Goal: Task Accomplishment & Management: Complete application form

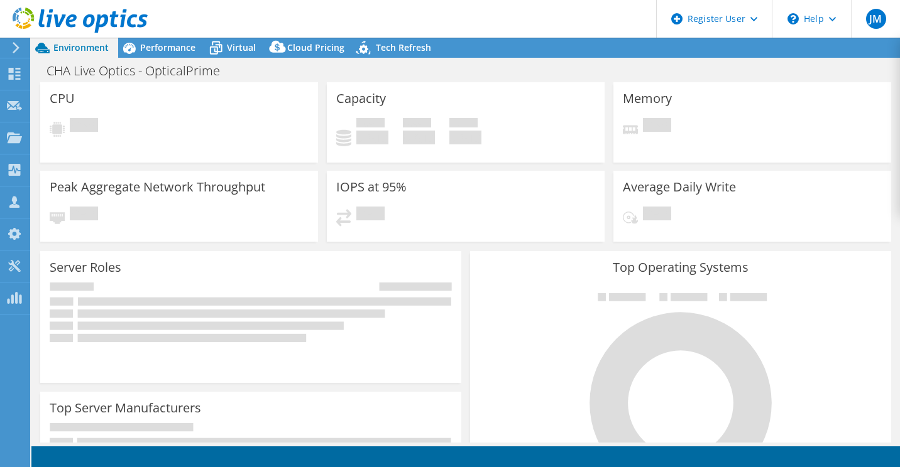
select select "USD"
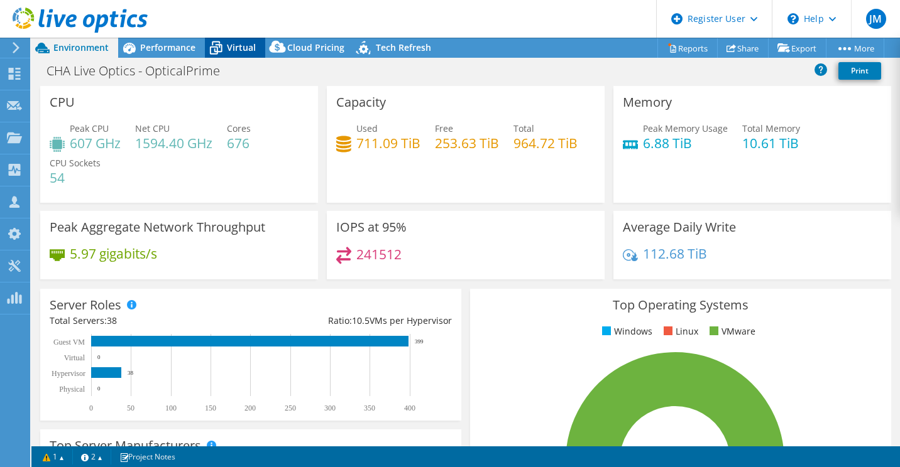
click at [228, 53] on span "Virtual" at bounding box center [241, 47] width 29 height 12
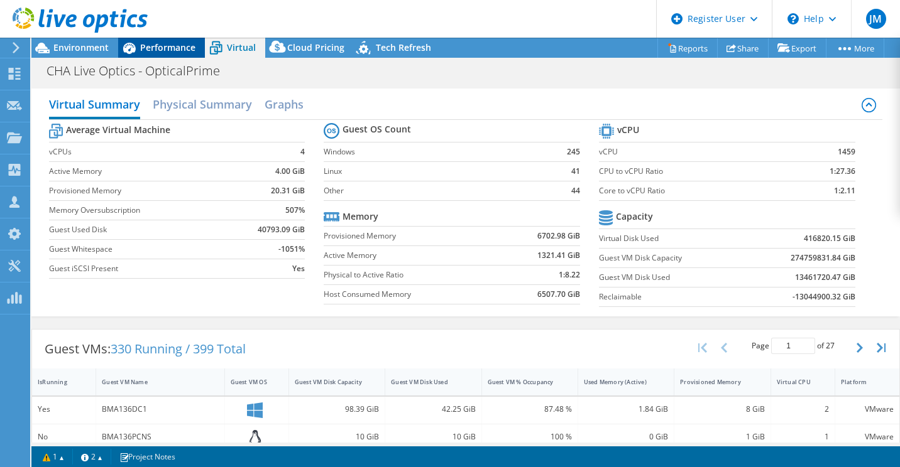
click at [162, 47] on span "Performance" at bounding box center [167, 47] width 55 height 12
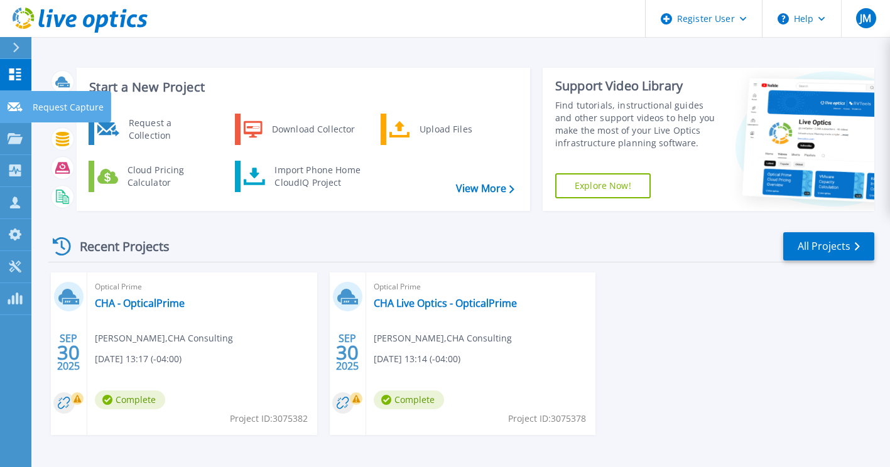
click at [11, 115] on link "Request Capture Request Capture" at bounding box center [15, 107] width 31 height 32
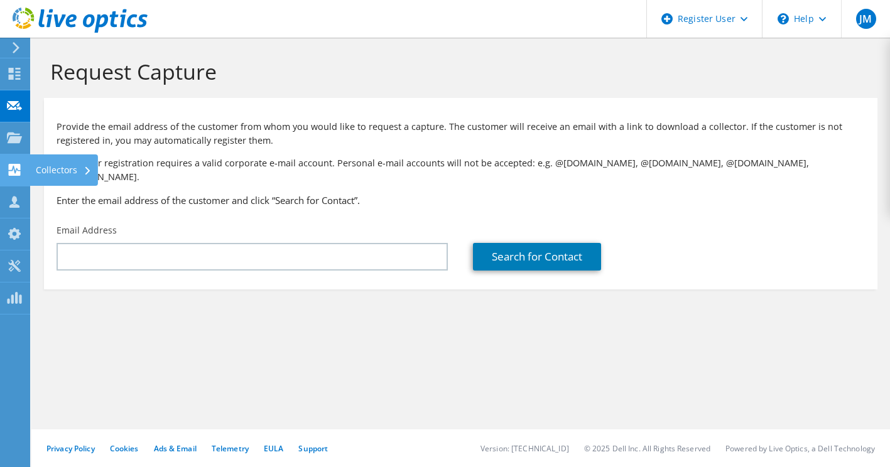
click at [18, 172] on use at bounding box center [15, 170] width 12 height 12
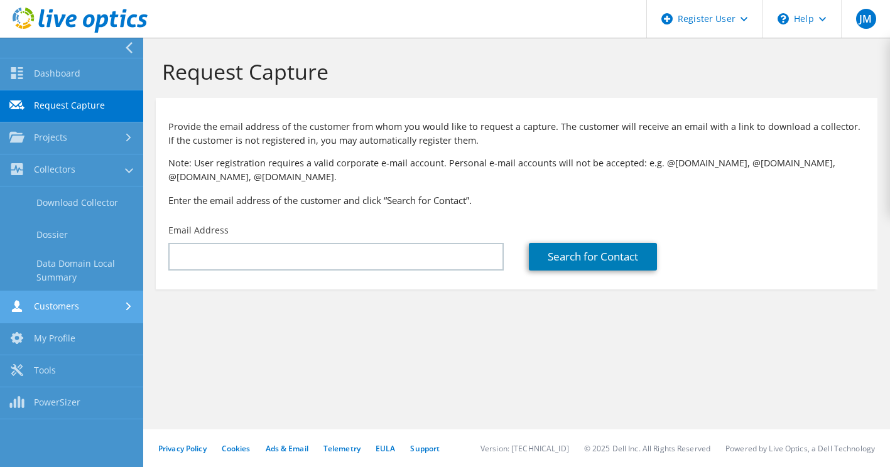
click at [109, 311] on link "Customers" at bounding box center [71, 308] width 143 height 32
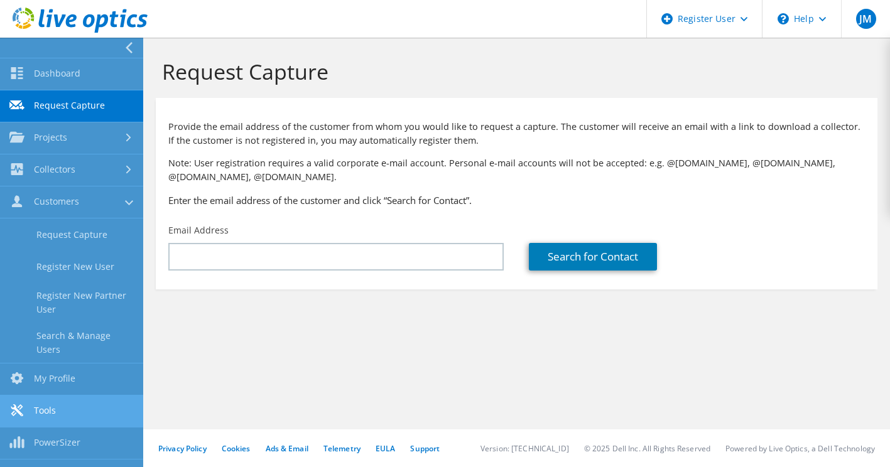
click at [85, 399] on link "Tools" at bounding box center [71, 412] width 143 height 32
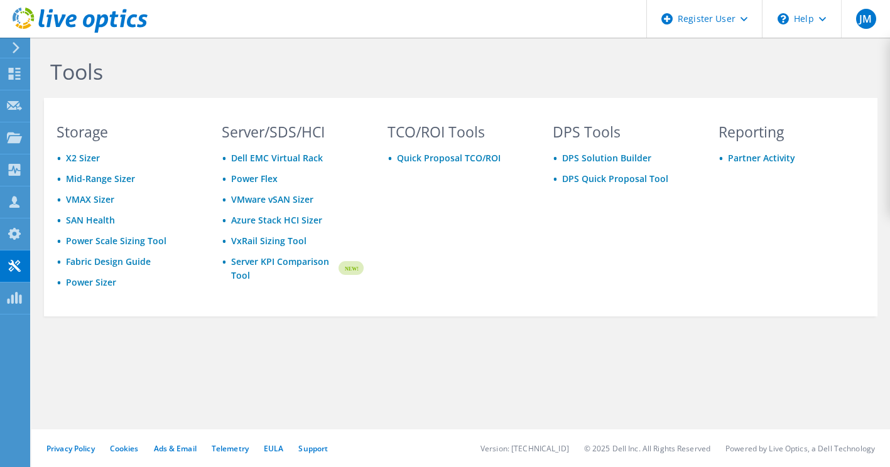
click at [733, 245] on div "Reporting Partner Activity" at bounding box center [789, 218] width 166 height 187
click at [14, 295] on icon at bounding box center [14, 298] width 15 height 12
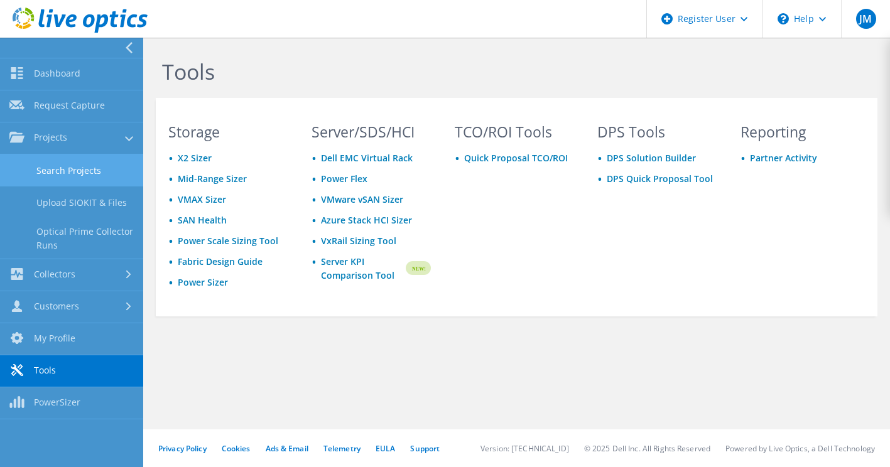
click at [91, 177] on link "Search Projects" at bounding box center [71, 171] width 143 height 32
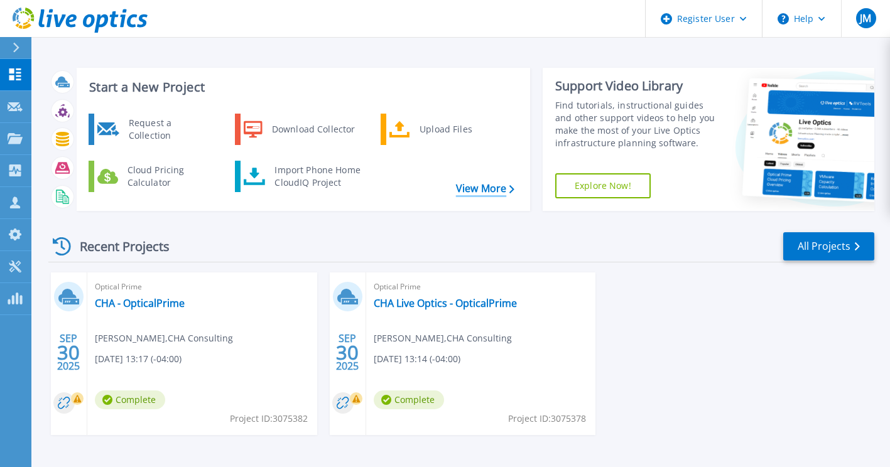
click at [482, 186] on link "View More" at bounding box center [485, 189] width 58 height 12
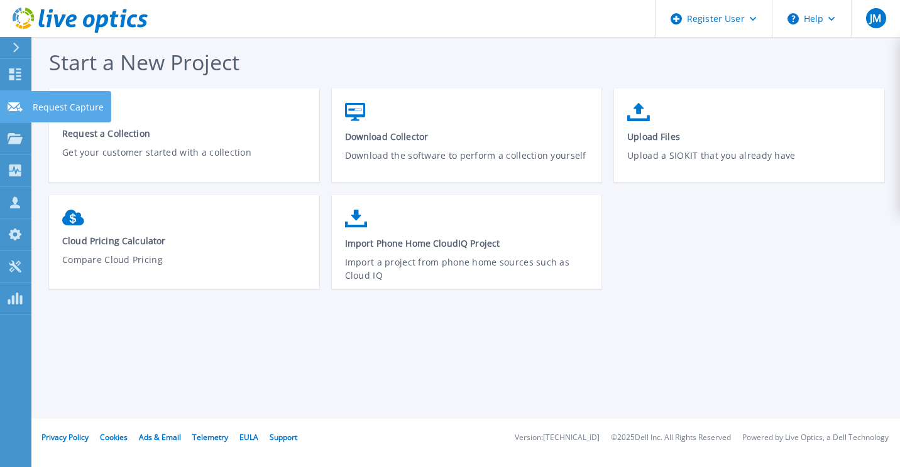
click at [12, 110] on icon at bounding box center [15, 106] width 15 height 9
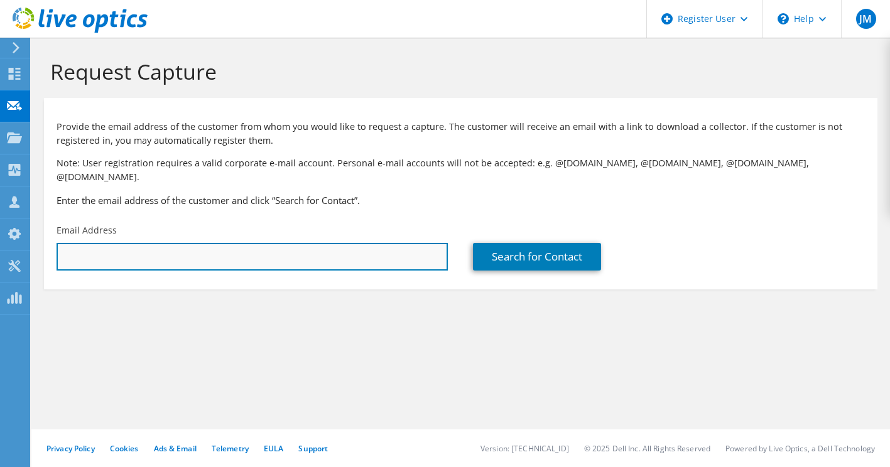
click at [116, 243] on input "text" at bounding box center [252, 257] width 391 height 28
type input "[EMAIL_ADDRESS][DOMAIN_NAME]"
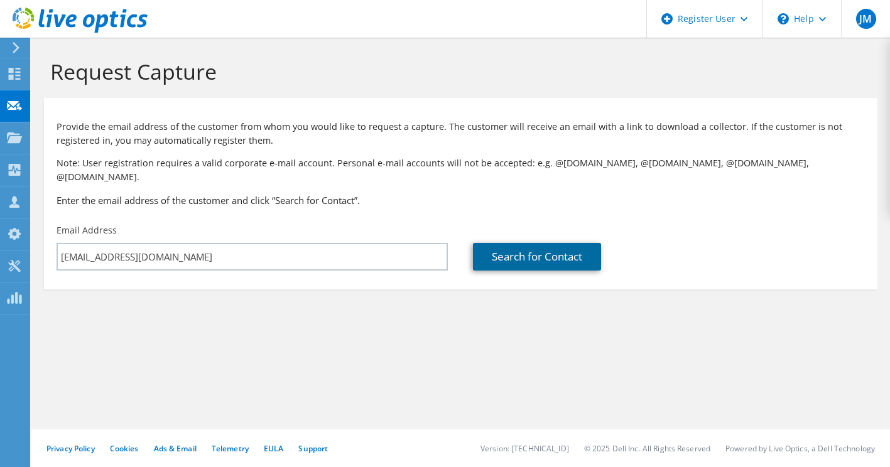
click at [548, 244] on link "Search for Contact" at bounding box center [537, 257] width 128 height 28
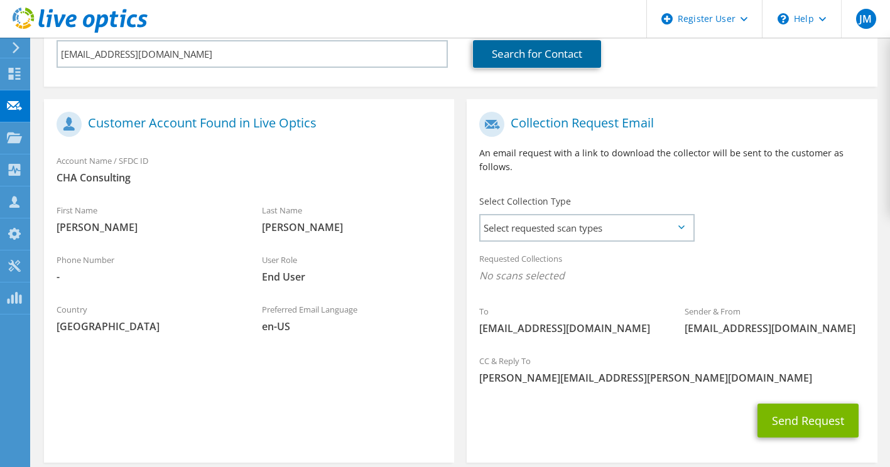
scroll to position [203, 0]
click at [550, 215] on span "Select requested scan types" at bounding box center [587, 227] width 212 height 25
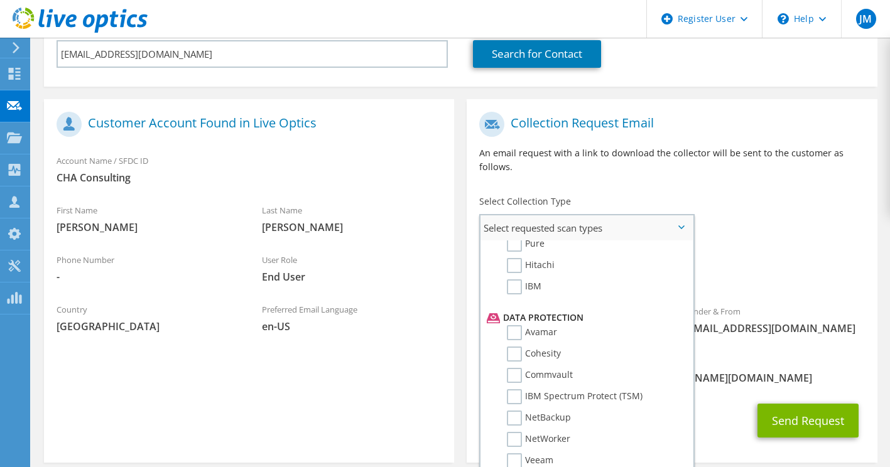
scroll to position [555, 0]
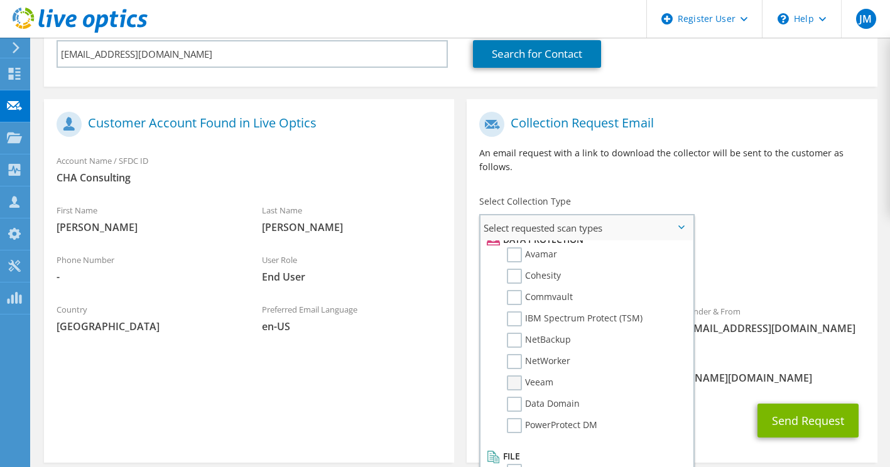
click at [527, 376] on label "Veeam" at bounding box center [530, 383] width 46 height 15
click at [0, 0] on input "Veeam" at bounding box center [0, 0] width 0 height 0
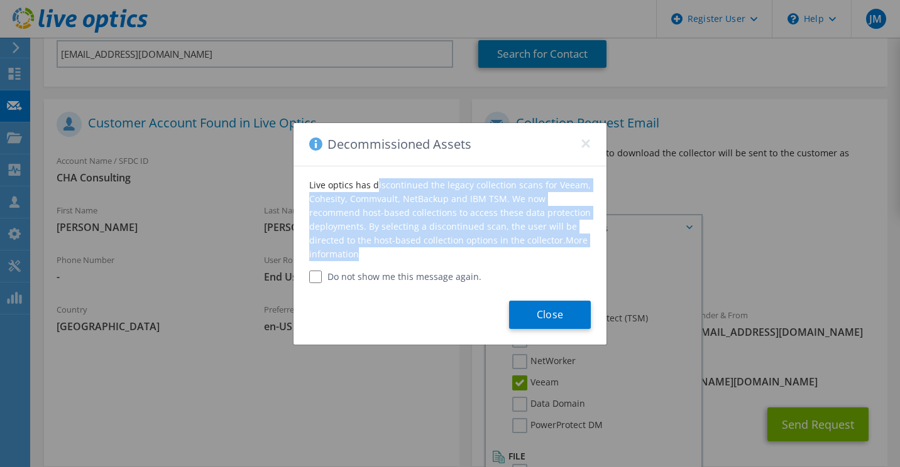
drag, startPoint x: 307, startPoint y: 183, endPoint x: 594, endPoint y: 251, distance: 295.0
click at [594, 251] on div "Live optics has discontinued the legacy collection scans for Veeam, Cohesity, C…" at bounding box center [449, 224] width 313 height 117
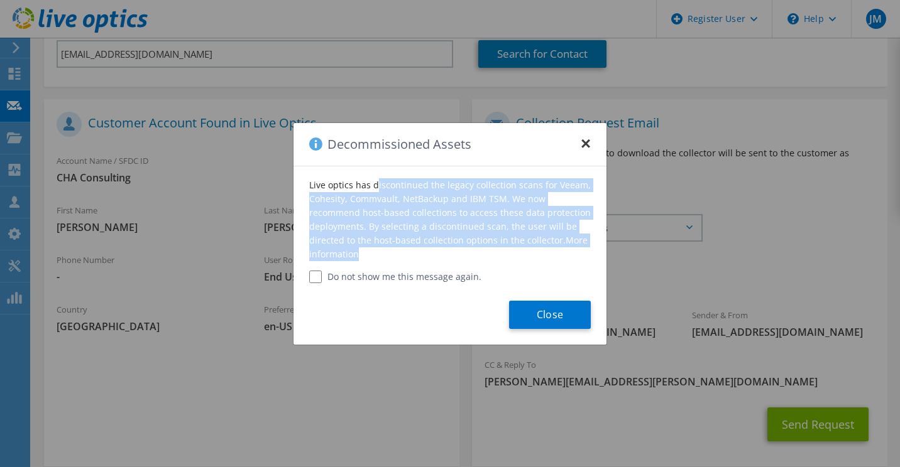
click at [583, 145] on button "×" at bounding box center [586, 140] width 10 height 10
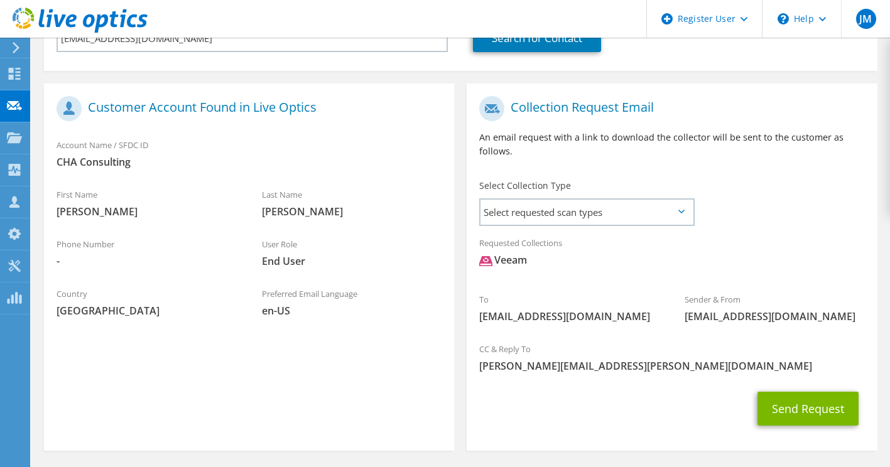
scroll to position [224, 0]
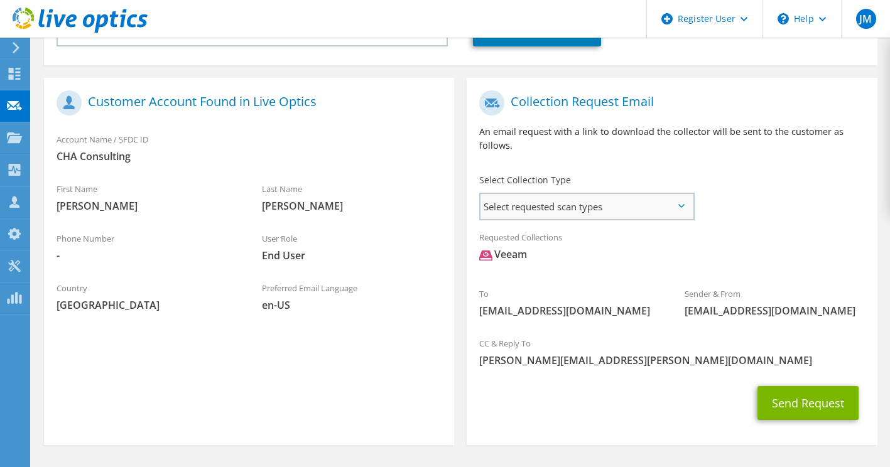
click at [615, 197] on span "Select requested scan types" at bounding box center [587, 206] width 212 height 25
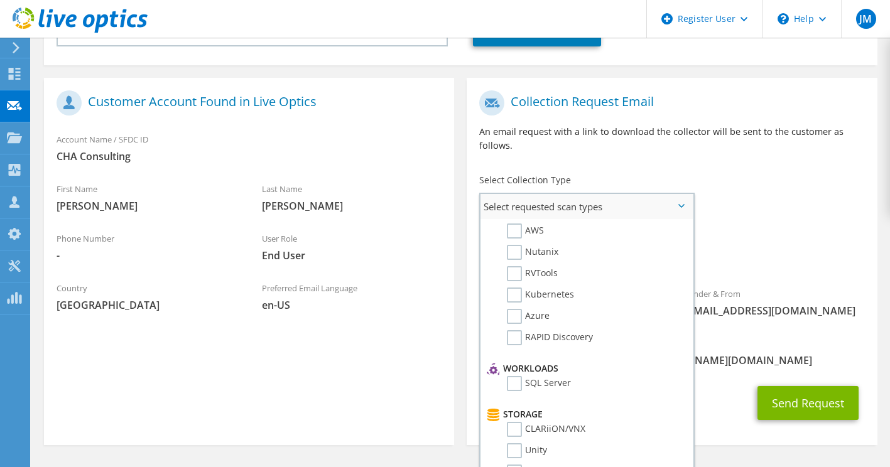
scroll to position [0, 0]
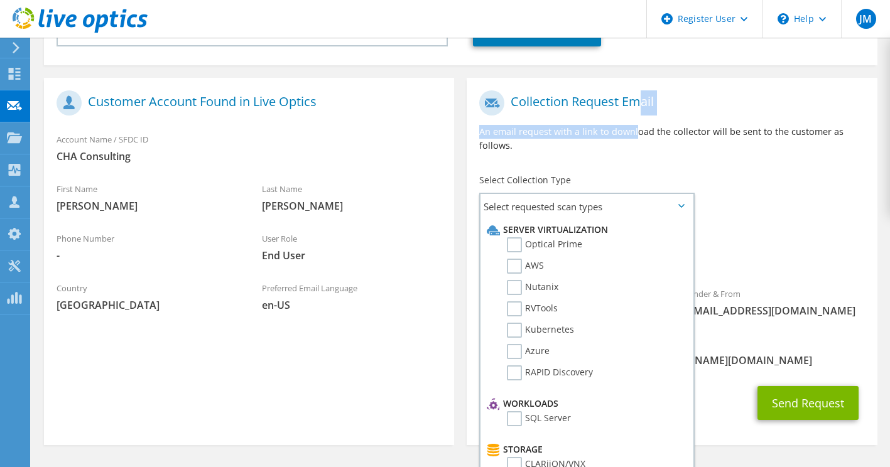
drag, startPoint x: 604, startPoint y: 110, endPoint x: 526, endPoint y: 84, distance: 82.1
click at [526, 84] on div "Collection Request Email An email request with a link to download the collector…" at bounding box center [672, 126] width 410 height 84
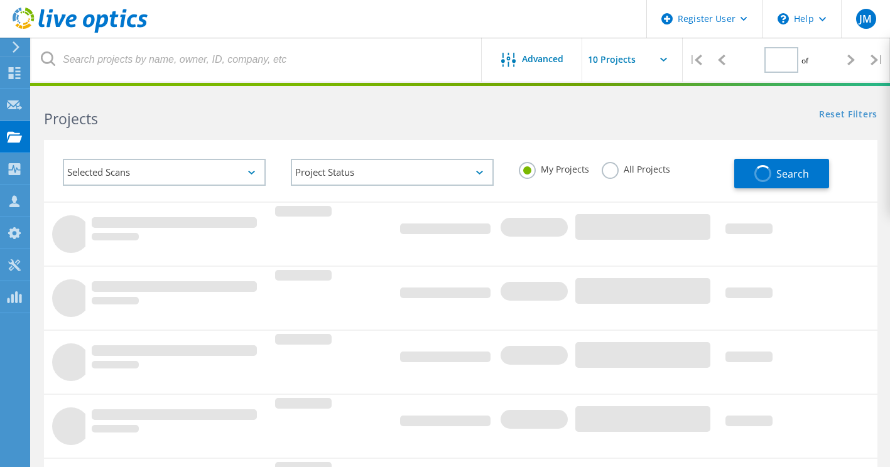
type input "1"
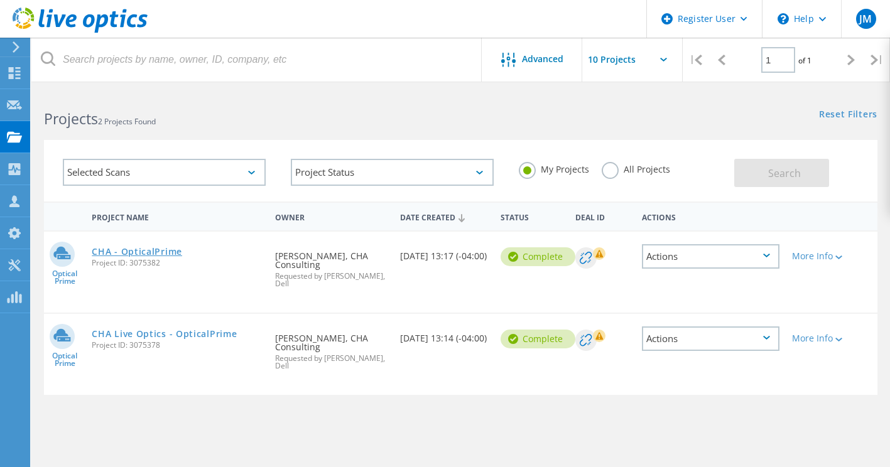
click at [167, 253] on link "CHA - OpticalPrime" at bounding box center [137, 252] width 90 height 9
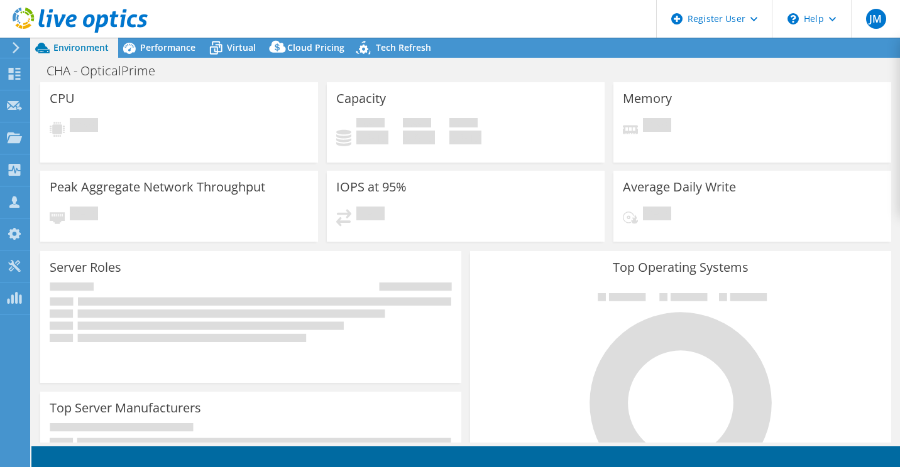
select select "USD"
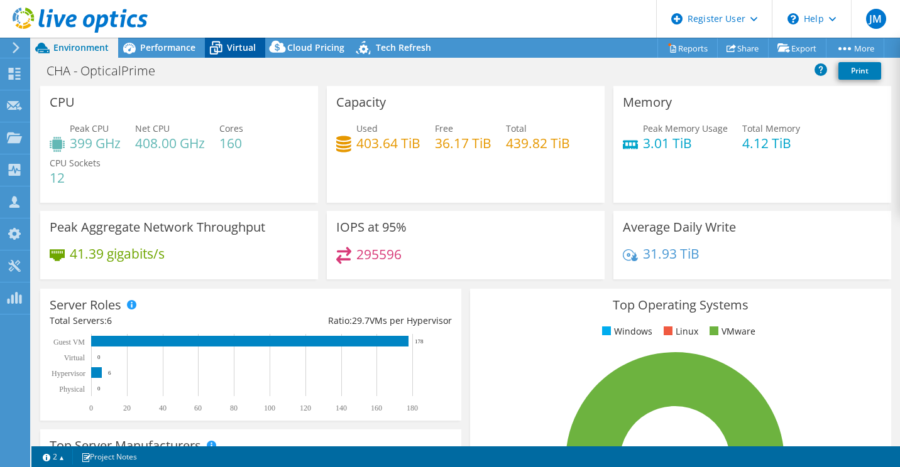
click at [241, 46] on span "Virtual" at bounding box center [241, 47] width 29 height 12
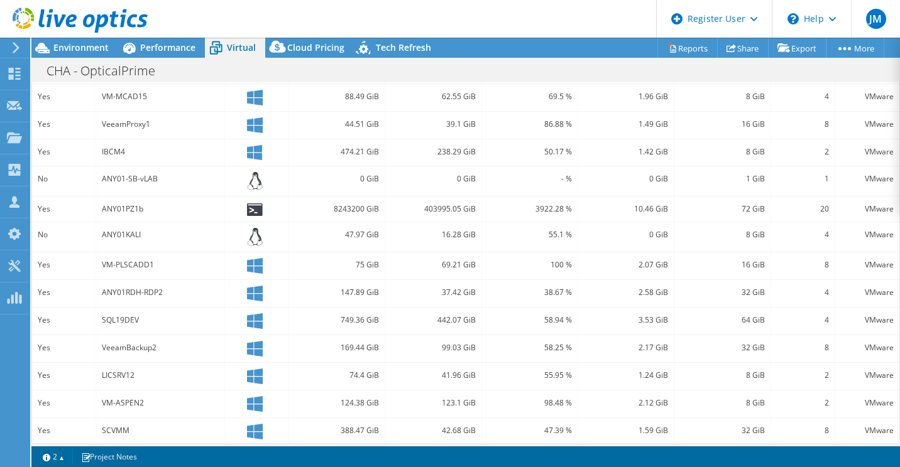
scroll to position [377, 0]
